Goal: Complete application form: Complete application form

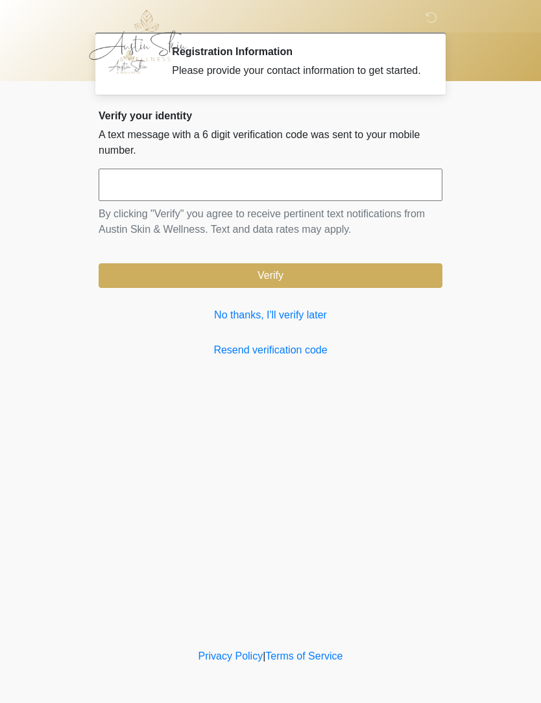
click at [342, 191] on input "text" at bounding box center [271, 185] width 344 height 32
click at [297, 358] on link "Resend verification code" at bounding box center [271, 350] width 344 height 16
click at [242, 358] on link "Resend verification code" at bounding box center [271, 350] width 344 height 16
click at [241, 358] on link "Resend verification code" at bounding box center [271, 350] width 344 height 16
click at [245, 323] on link "No thanks, I'll verify later" at bounding box center [271, 315] width 344 height 16
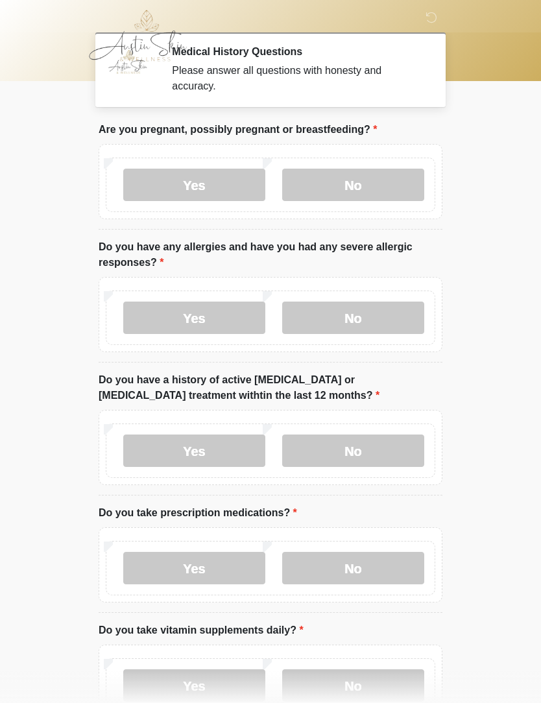
click at [359, 181] on label "No" at bounding box center [353, 185] width 142 height 32
click at [336, 323] on label "No" at bounding box center [353, 317] width 142 height 32
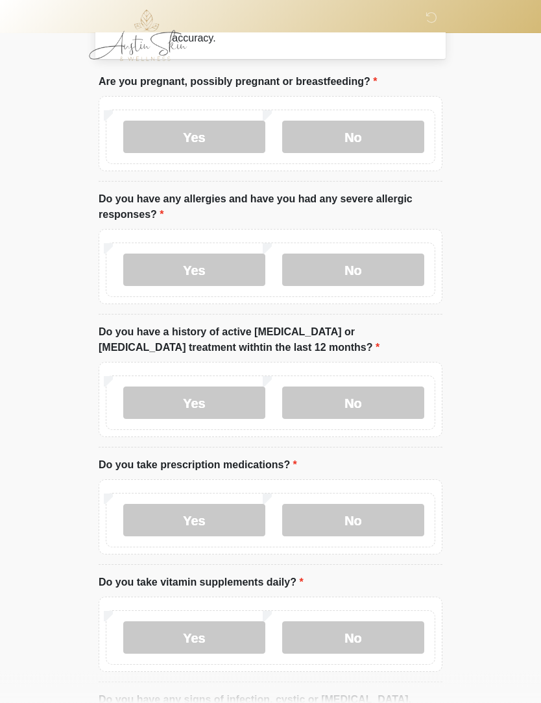
click at [331, 404] on label "No" at bounding box center [353, 403] width 142 height 32
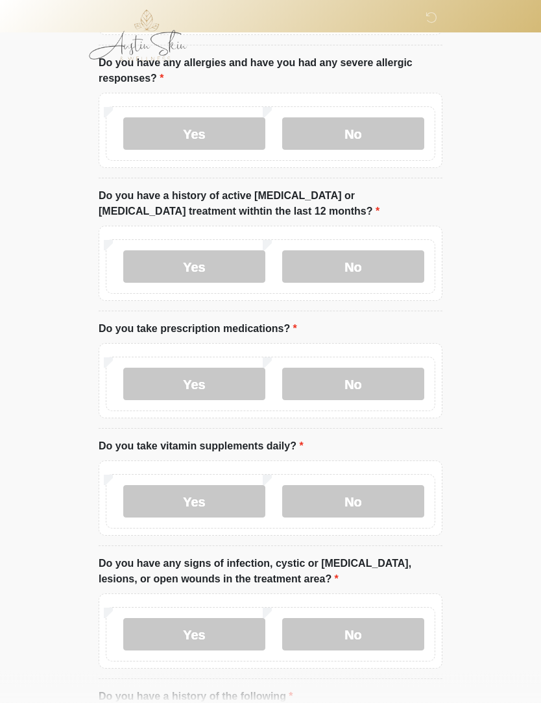
click at [318, 382] on label "No" at bounding box center [353, 384] width 142 height 32
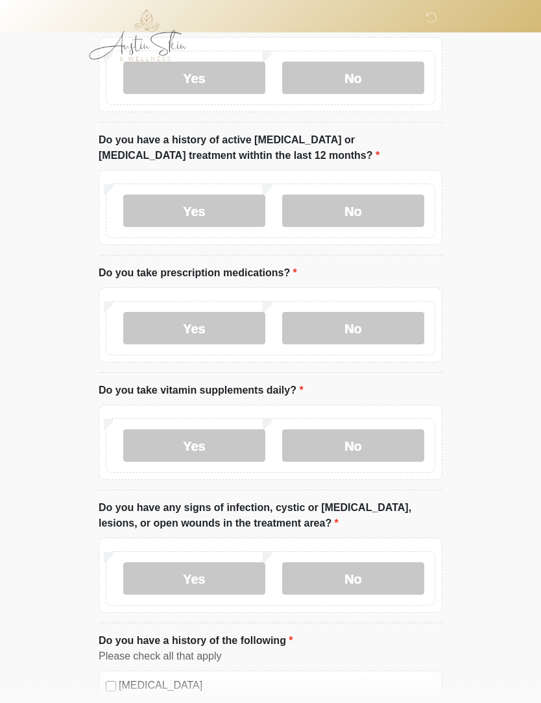
click at [148, 315] on label "Yes" at bounding box center [194, 328] width 142 height 32
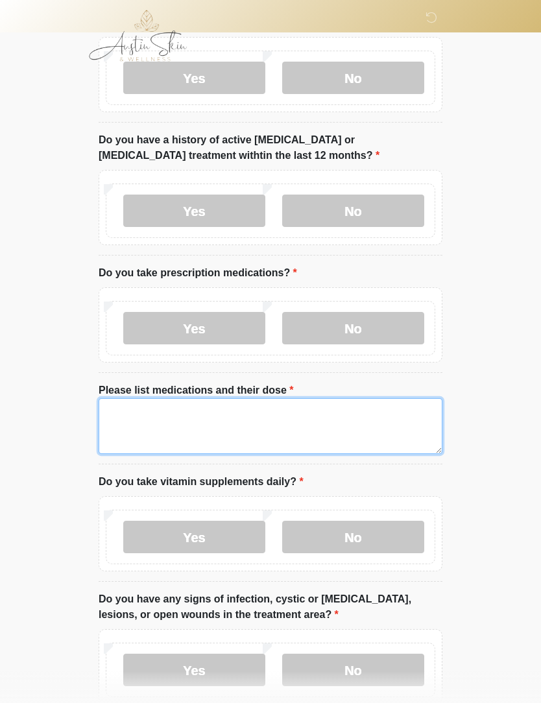
click at [164, 416] on textarea "Please list medications and their dose" at bounding box center [271, 426] width 344 height 56
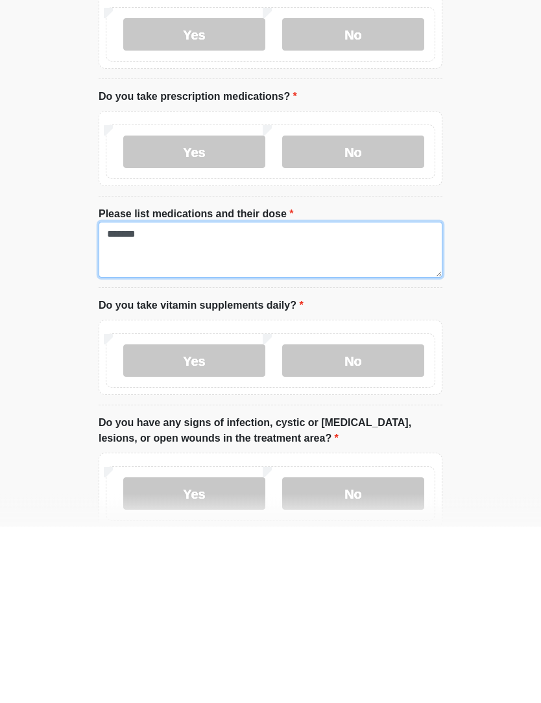
type textarea "*******"
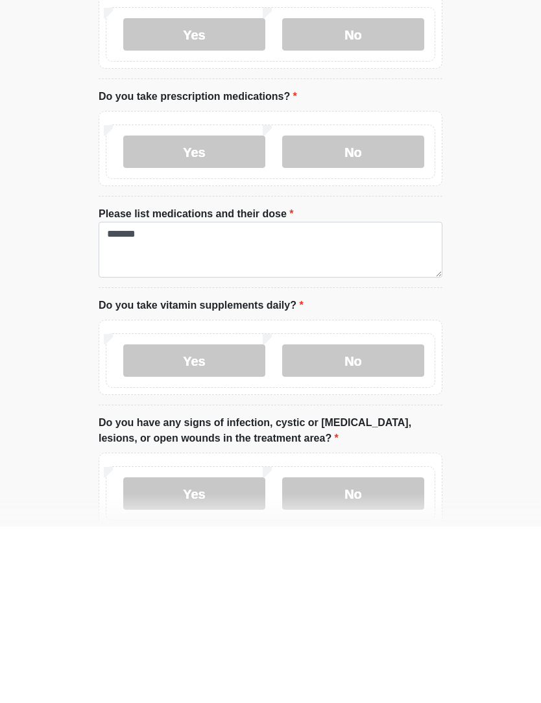
click at [376, 521] on label "No" at bounding box center [353, 537] width 142 height 32
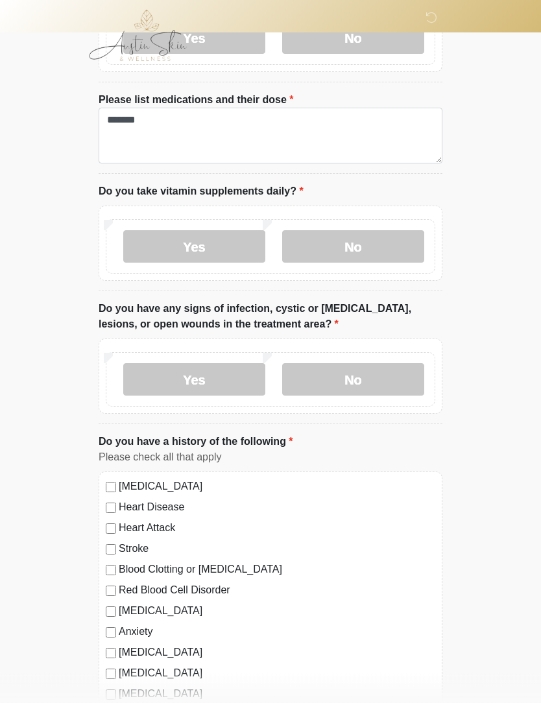
click at [385, 364] on label "No" at bounding box center [353, 380] width 142 height 32
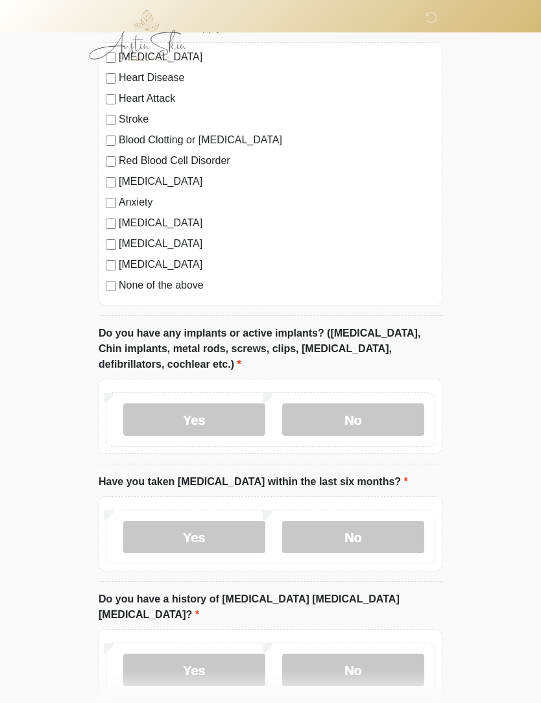
click at [380, 408] on label "No" at bounding box center [353, 420] width 142 height 32
click at [362, 550] on label "No" at bounding box center [353, 537] width 142 height 32
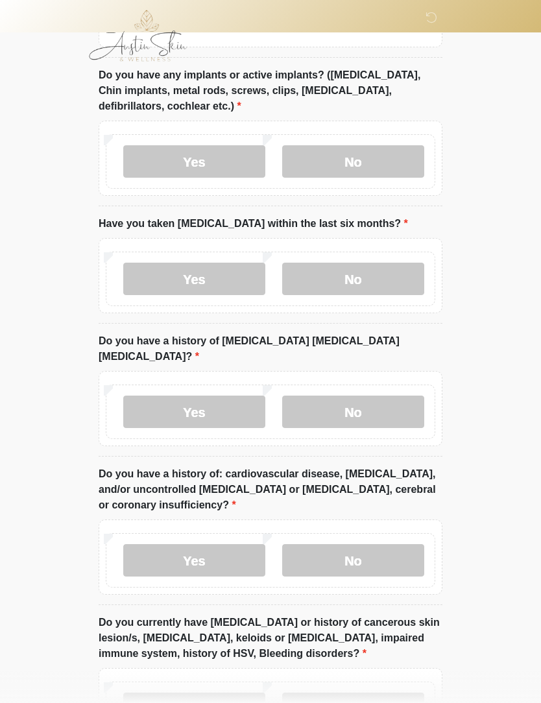
click at [394, 395] on label "No" at bounding box center [353, 411] width 142 height 32
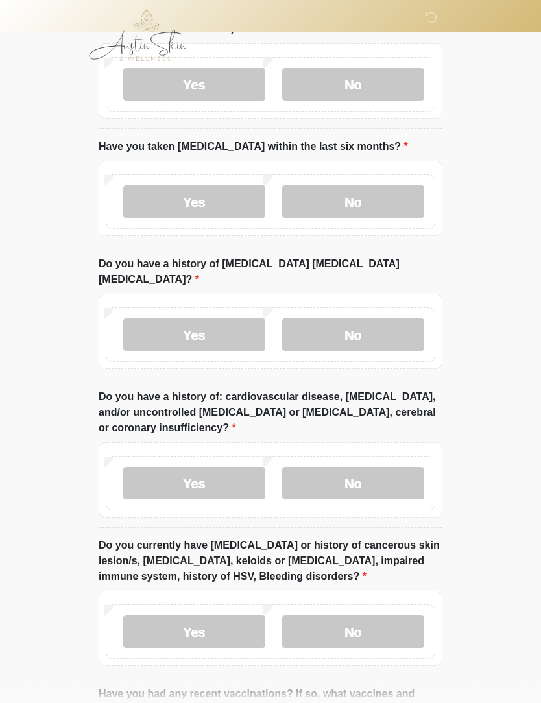
click at [375, 467] on label "No" at bounding box center [353, 483] width 142 height 32
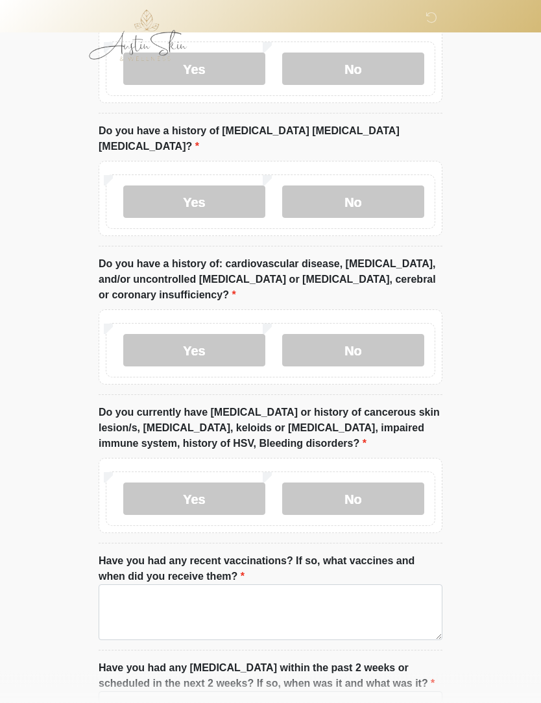
click at [381, 483] on label "No" at bounding box center [353, 499] width 142 height 32
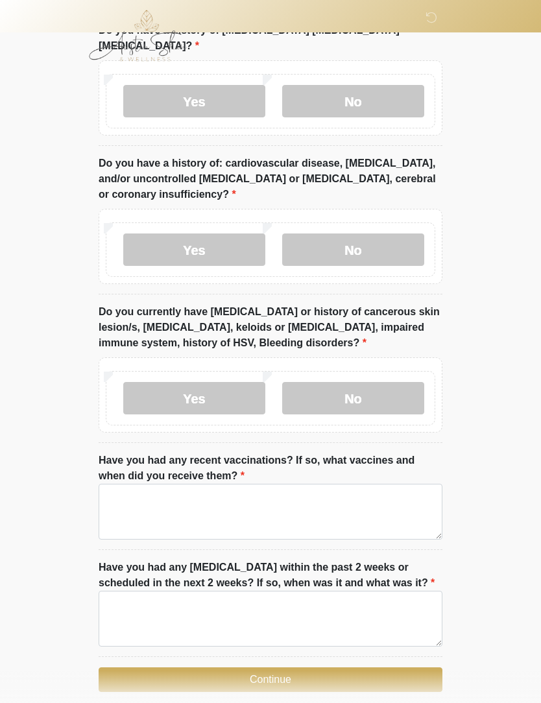
scroll to position [1540, 0]
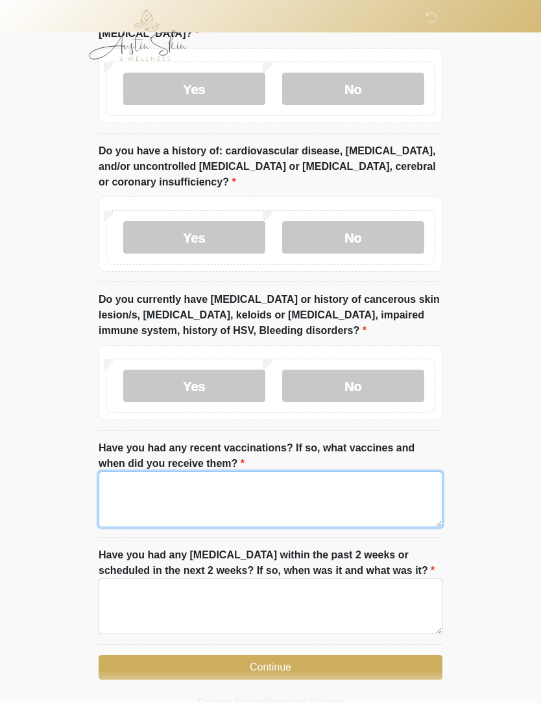
click at [366, 489] on textarea "Have you had any recent vaccinations? If so, what vaccines and when did you rec…" at bounding box center [271, 500] width 344 height 56
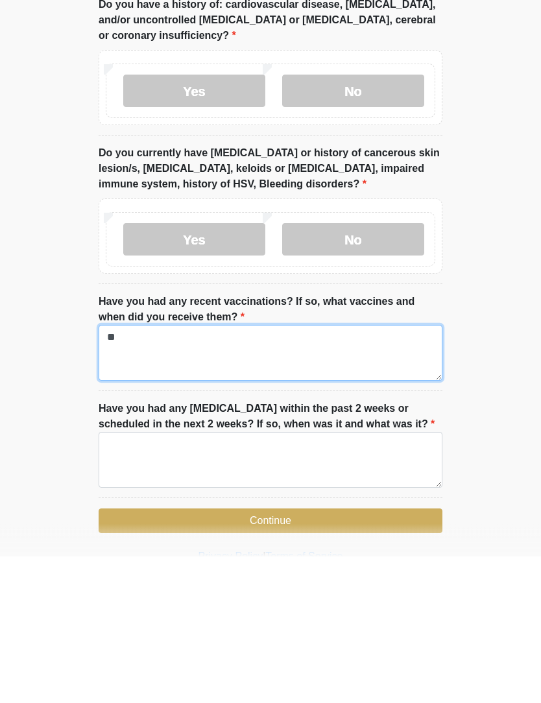
type textarea "**"
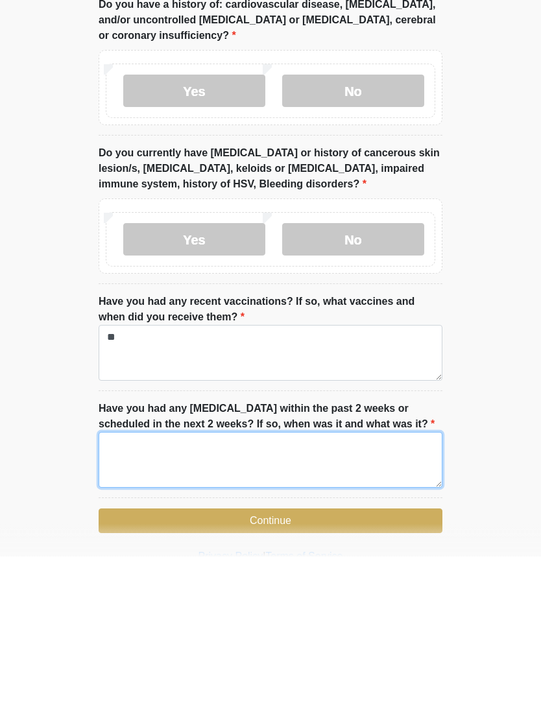
click at [347, 579] on textarea "Have you had any dental procedures within the past 2 weeks or scheduled in the …" at bounding box center [271, 607] width 344 height 56
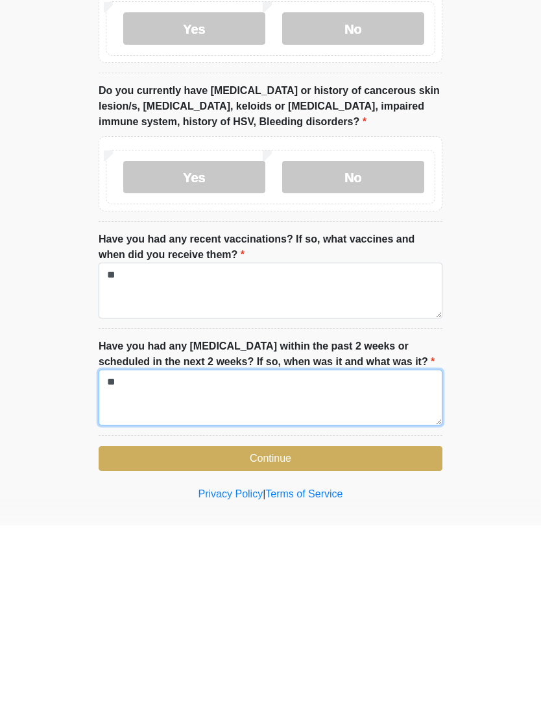
type textarea "**"
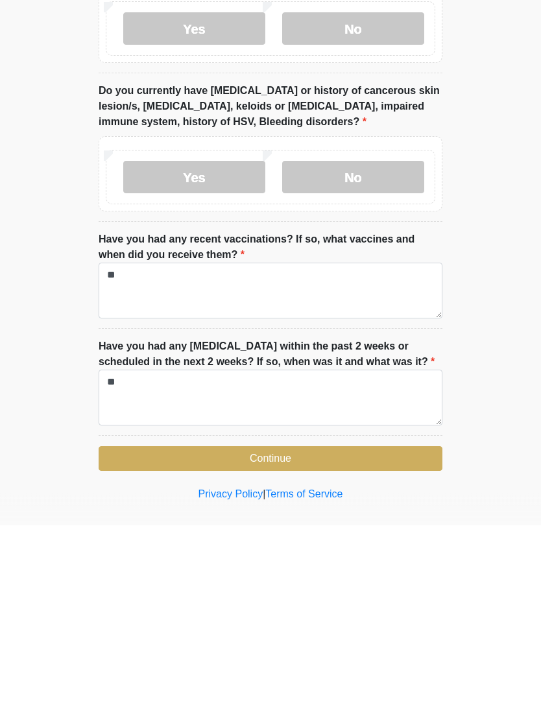
click at [349, 624] on button "Continue" at bounding box center [271, 636] width 344 height 25
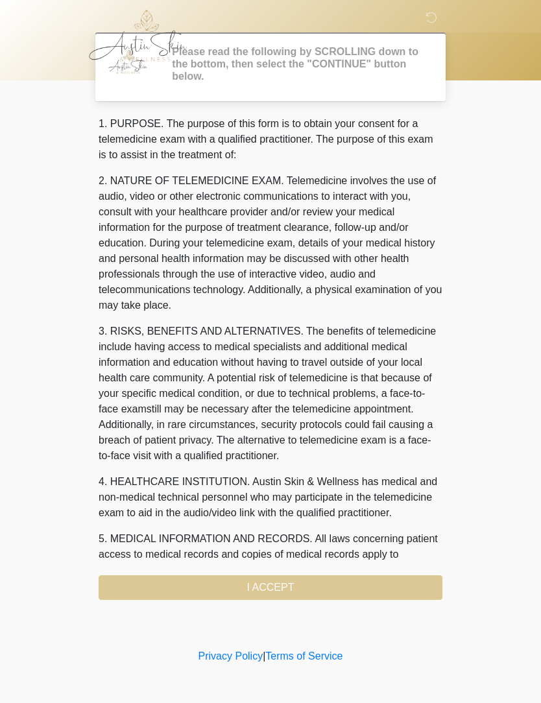
scroll to position [0, 0]
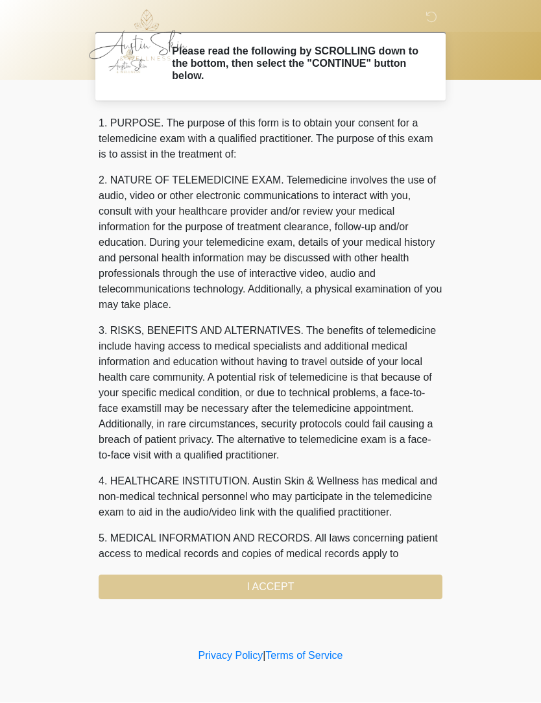
click at [341, 590] on div "1. PURPOSE. The purpose of this form is to obtain your consent for a telemedici…" at bounding box center [271, 358] width 344 height 484
click at [288, 581] on div "1. PURPOSE. The purpose of this form is to obtain your consent for a telemedici…" at bounding box center [271, 358] width 344 height 484
click at [281, 586] on div "1. PURPOSE. The purpose of this form is to obtain your consent for a telemedici…" at bounding box center [271, 358] width 344 height 484
click at [304, 585] on div "1. PURPOSE. The purpose of this form is to obtain your consent for a telemedici…" at bounding box center [271, 358] width 344 height 484
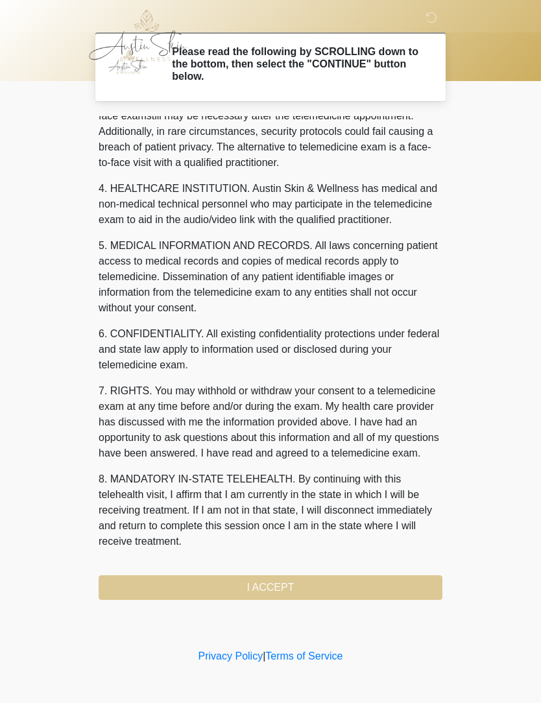
click at [329, 584] on div "1. PURPOSE. The purpose of this form is to obtain your consent for a telemedici…" at bounding box center [271, 358] width 344 height 484
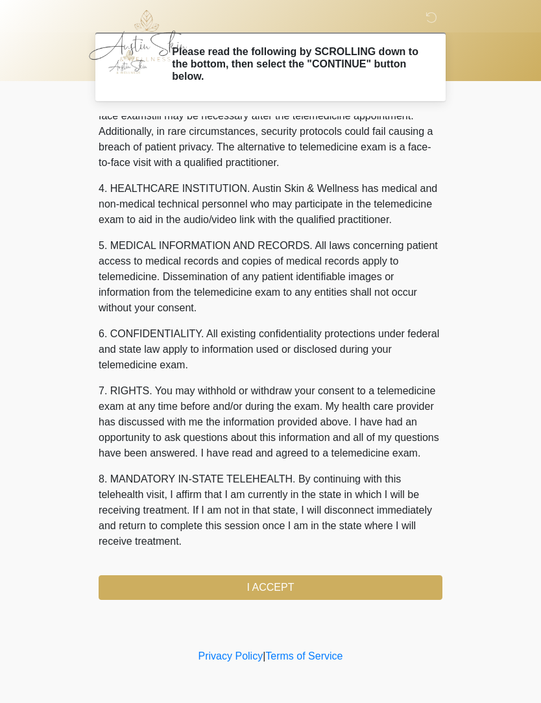
click at [329, 581] on button "I ACCEPT" at bounding box center [271, 587] width 344 height 25
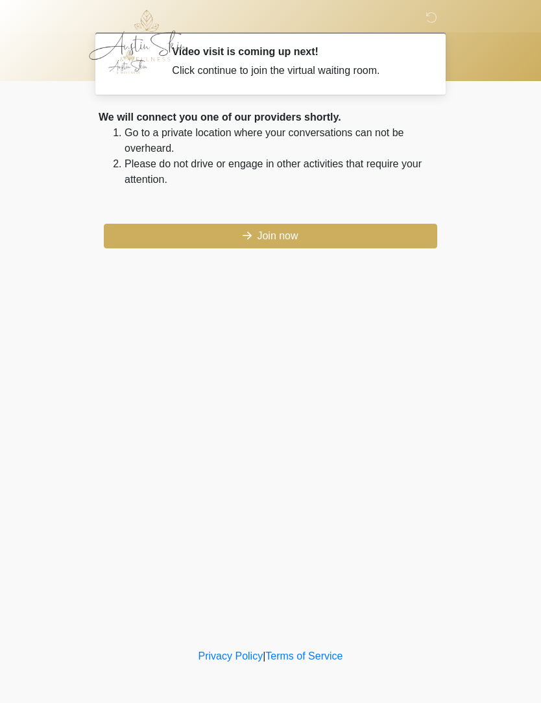
click at [318, 228] on button "Join now" at bounding box center [270, 236] width 333 height 25
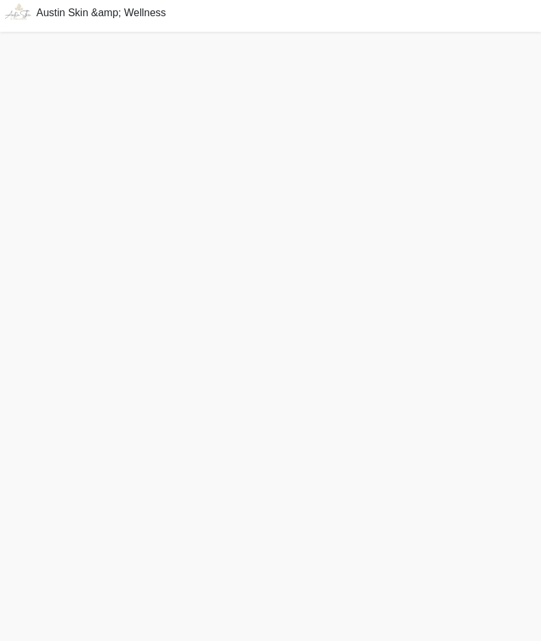
scroll to position [4, 0]
